Goal: Information Seeking & Learning: Learn about a topic

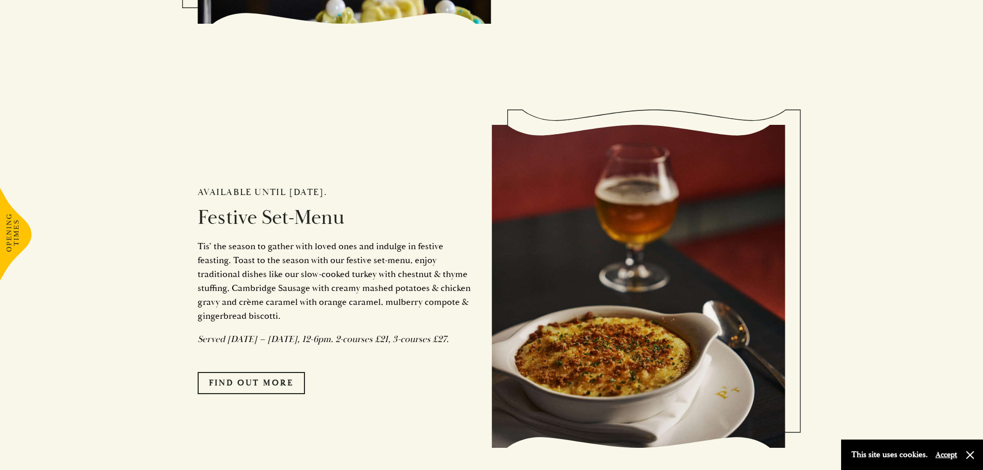
scroll to position [929, 0]
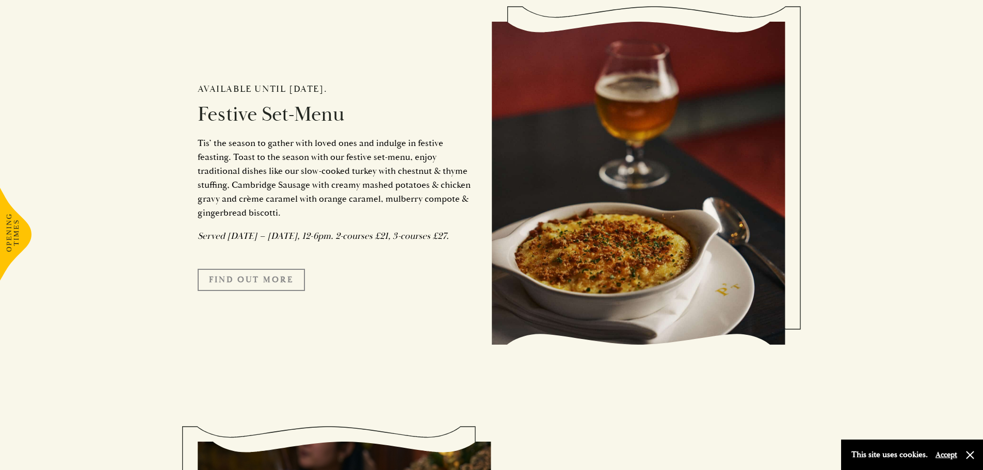
drag, startPoint x: 279, startPoint y: 297, endPoint x: 291, endPoint y: 297, distance: 11.9
click at [279, 291] on link "FIND OUT MORE" at bounding box center [251, 280] width 107 height 22
click at [289, 287] on link "FIND OUT MORE" at bounding box center [251, 280] width 107 height 22
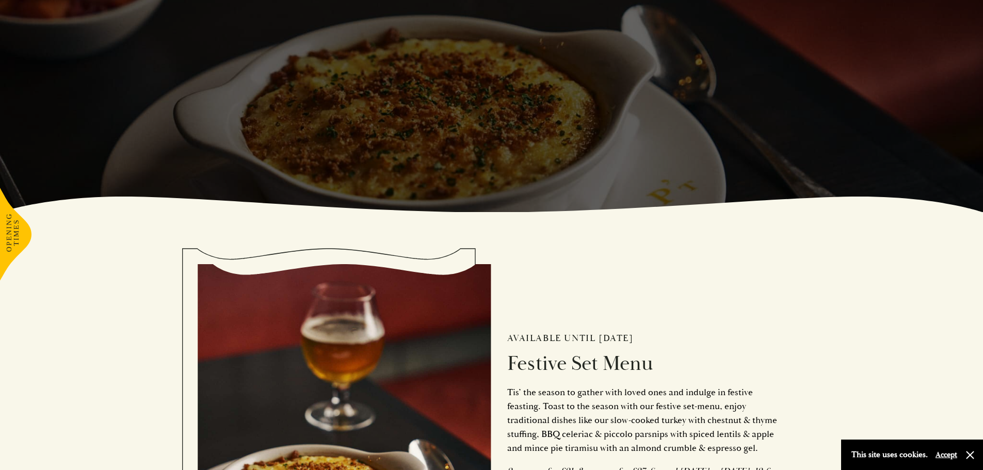
scroll to position [465, 0]
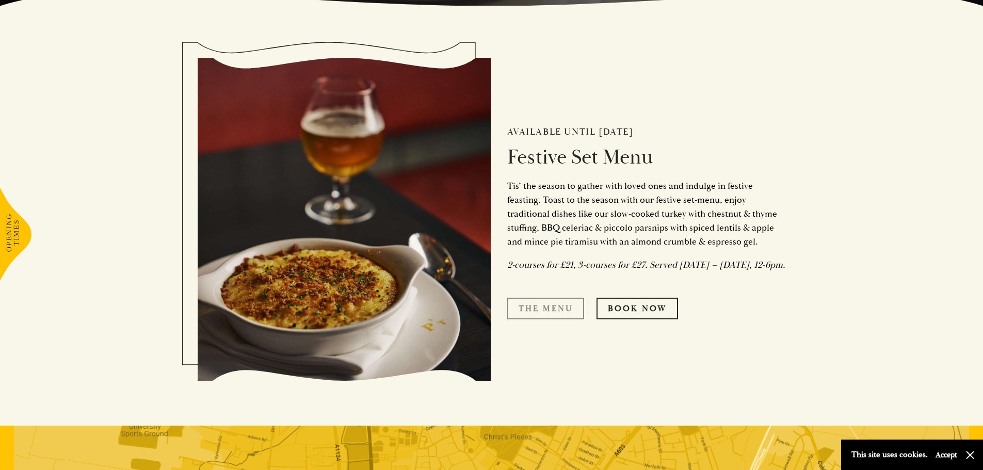
click at [545, 320] on link "The Menu" at bounding box center [545, 309] width 77 height 22
